Goal: Task Accomplishment & Management: Manage account settings

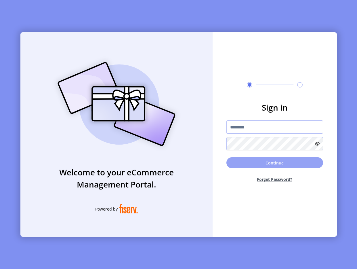
click at [271, 161] on button "Continue" at bounding box center [274, 162] width 97 height 11
click at [257, 128] on input "text" at bounding box center [274, 126] width 97 height 13
type input "**********"
click at [226, 157] on button "Continue" at bounding box center [274, 162] width 97 height 11
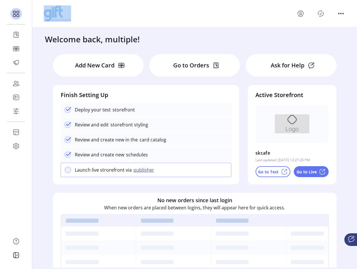
drag, startPoint x: 165, startPoint y: 3, endPoint x: 250, endPoint y: 37, distance: 91.0
click at [243, 35] on div "Welcome back, multiple! Add New Card Go to Orders Ask for Help Finish Setting U…" at bounding box center [194, 134] width 325 height 269
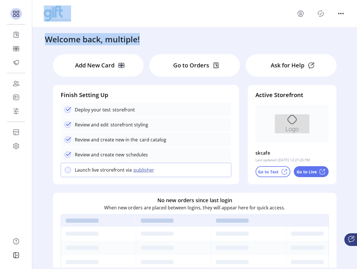
drag, startPoint x: 222, startPoint y: 57, endPoint x: 240, endPoint y: 57, distance: 17.5
click at [238, 57] on div "Add New Card Go to Orders Ask for Help" at bounding box center [195, 65] width 284 height 22
click at [326, 171] on div "Go to Live" at bounding box center [311, 171] width 35 height 11
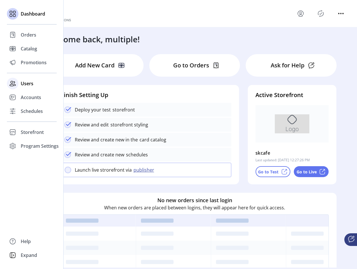
click at [29, 87] on div "Users" at bounding box center [32, 84] width 50 height 14
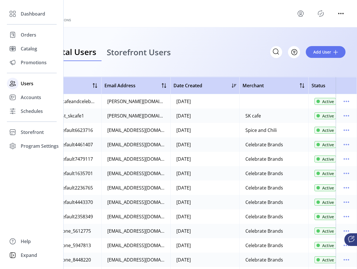
click at [29, 87] on div "Users" at bounding box center [32, 84] width 50 height 14
drag, startPoint x: 35, startPoint y: 74, endPoint x: 42, endPoint y: 85, distance: 12.4
click at [42, 83] on div "Dashboard Orders Catalog Promotions Users Accounts Schedules Storefront Configu…" at bounding box center [32, 80] width 50 height 146
click at [42, 85] on div "Users" at bounding box center [32, 84] width 50 height 14
click at [34, 103] on div "Accounts" at bounding box center [32, 97] width 50 height 14
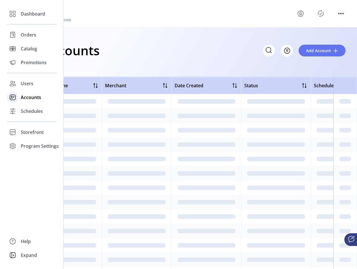
click at [34, 103] on div "Accounts" at bounding box center [32, 97] width 50 height 14
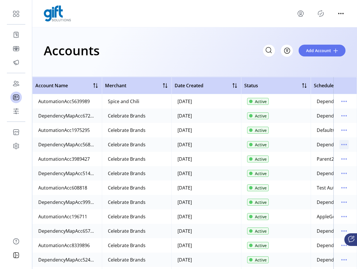
click at [341, 147] on icon "menu" at bounding box center [343, 144] width 9 height 9
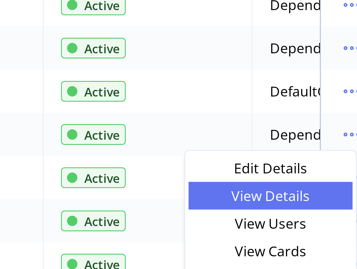
click at [340, 165] on span "View Details" at bounding box center [317, 165] width 48 height 5
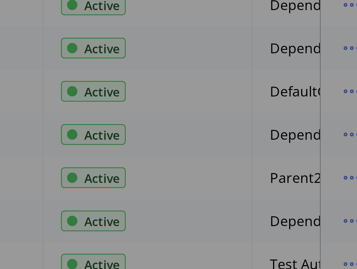
click at [341, 164] on div "Account Details" at bounding box center [178, 134] width 357 height 269
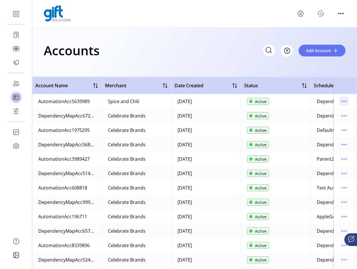
click at [344, 98] on icon "menu" at bounding box center [343, 101] width 9 height 9
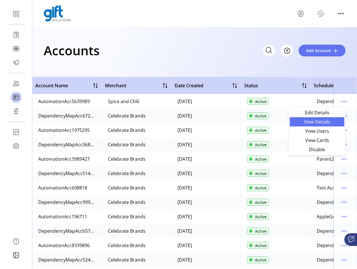
click at [331, 119] on span "View Details" at bounding box center [317, 121] width 48 height 5
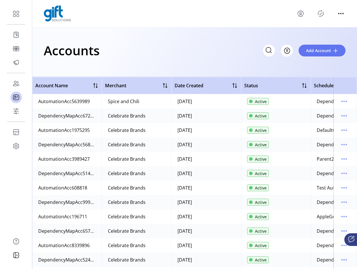
drag, startPoint x: 225, startPoint y: 191, endPoint x: 217, endPoint y: 187, distance: 8.9
click at [220, 188] on td "[DATE]" at bounding box center [206, 187] width 70 height 14
